Goal: Transaction & Acquisition: Subscribe to service/newsletter

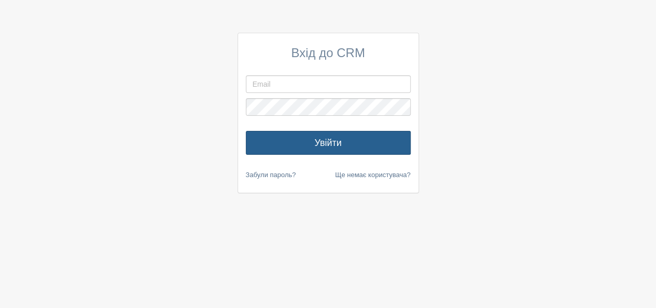
type input "[EMAIL_ADDRESS][DOMAIN_NAME]"
click at [316, 136] on button "Увійти" at bounding box center [328, 143] width 165 height 24
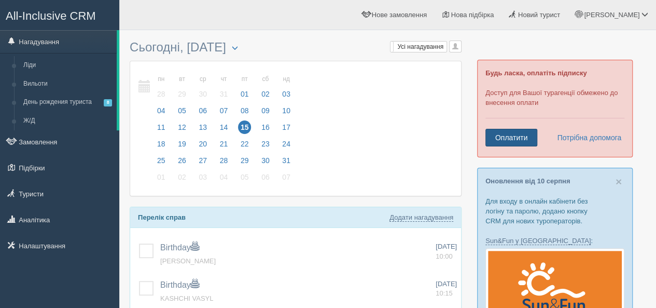
click at [499, 137] on link "Оплатити" at bounding box center [511, 138] width 52 height 18
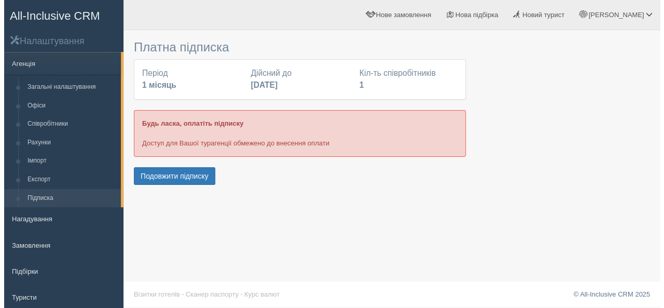
scroll to position [83, 0]
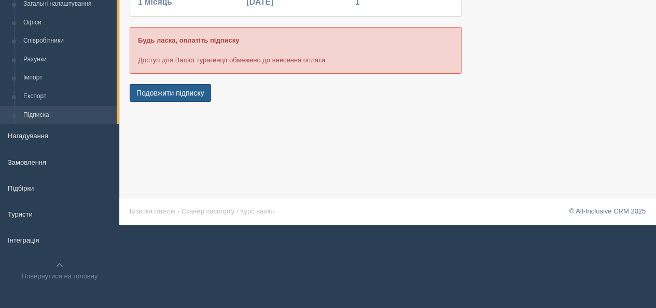
click at [200, 89] on button "Подовжити підписку" at bounding box center [170, 93] width 81 height 18
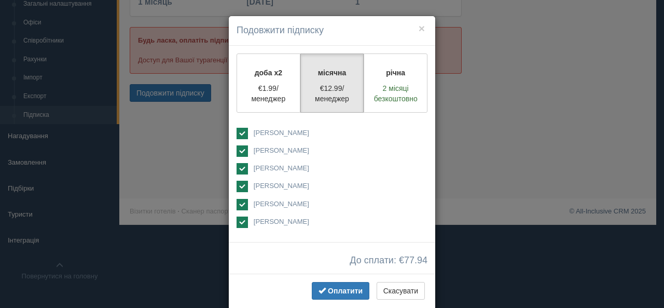
click at [241, 130] on ins at bounding box center [241, 133] width 11 height 11
checkbox input "false"
click at [241, 150] on ins at bounding box center [241, 150] width 11 height 11
checkbox input "false"
click at [239, 165] on ins at bounding box center [241, 168] width 11 height 11
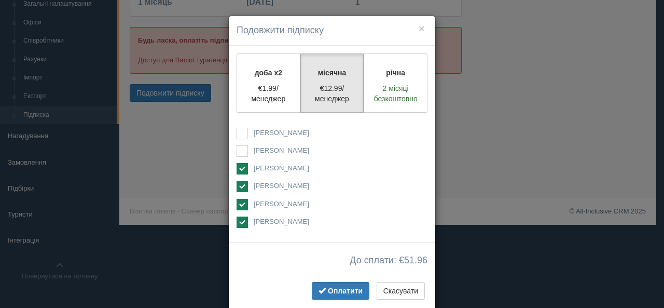
checkbox input "false"
click at [236, 184] on ins at bounding box center [241, 185] width 11 height 11
checkbox input "false"
click at [241, 205] on ins at bounding box center [241, 204] width 11 height 11
checkbox input "false"
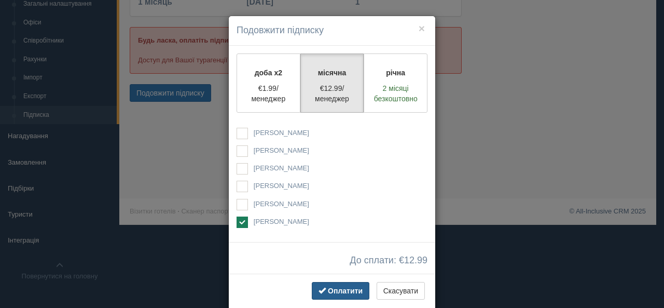
click at [352, 293] on button "Оплатити" at bounding box center [341, 291] width 58 height 18
